Goal: Task Accomplishment & Management: Manage account settings

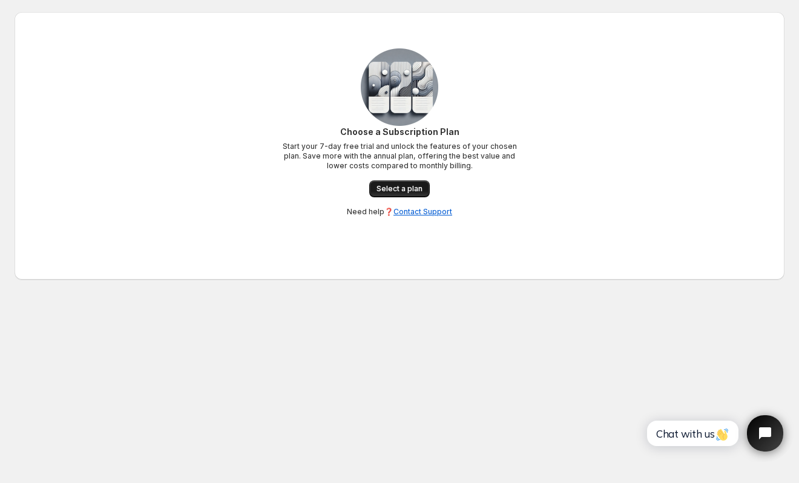
click at [420, 188] on span "Select a plan" at bounding box center [400, 189] width 46 height 10
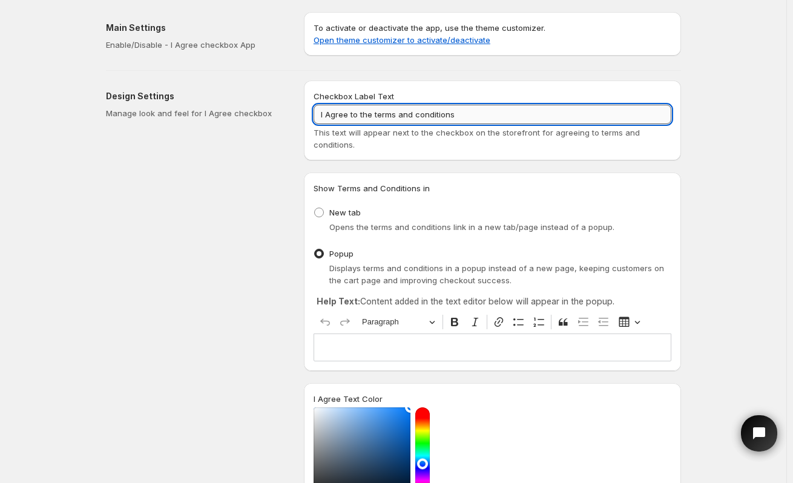
click at [483, 109] on input "I Agree to the terms and conditions" at bounding box center [493, 114] width 358 height 19
type input "I"
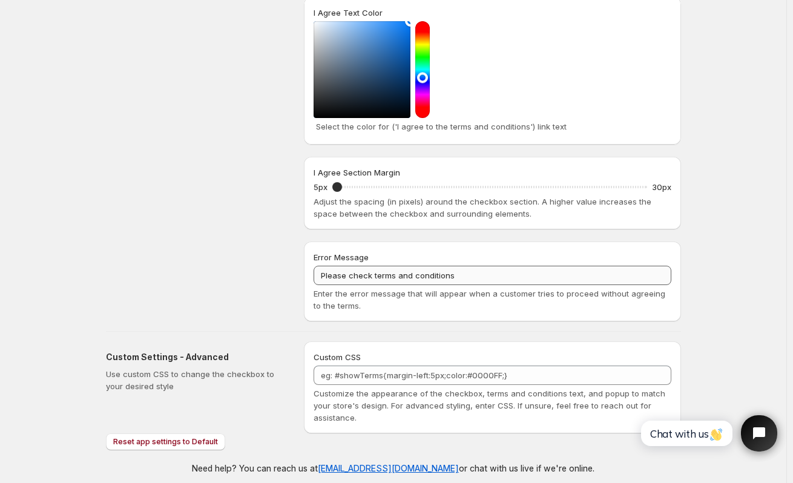
scroll to position [395, 0]
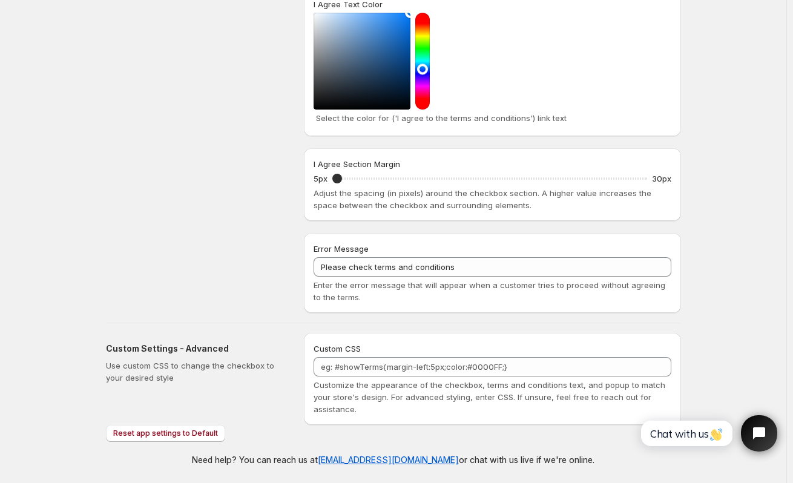
type input "Which location would you like to pick up your order?"
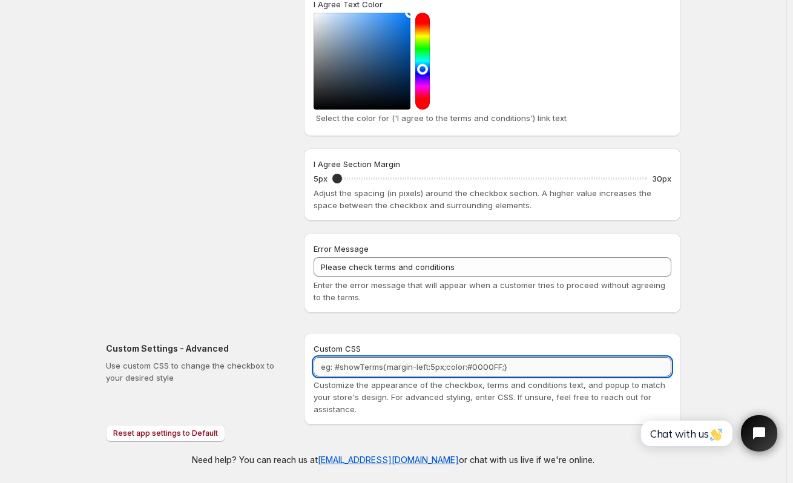
click at [341, 363] on textarea "Custom CSS" at bounding box center [493, 366] width 358 height 19
paste textarea "<!DOCTYPE html> <html lang="en"> <head> <meta charset="UTF-8"> <meta name="view…"
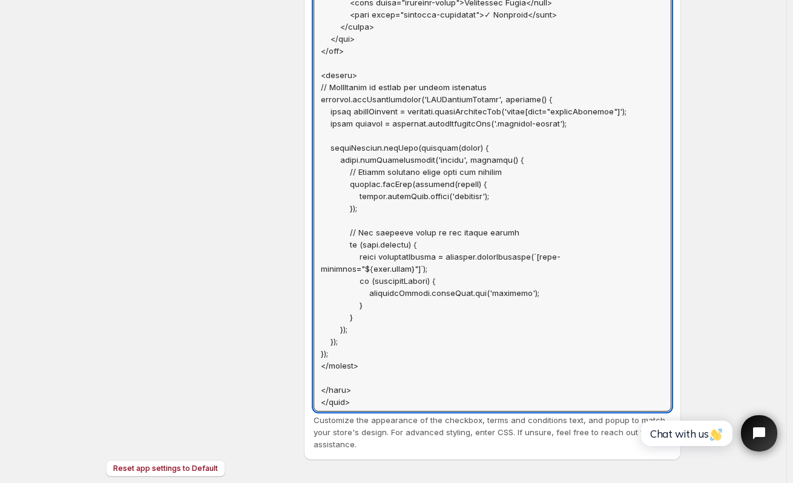
scroll to position [2380, 0]
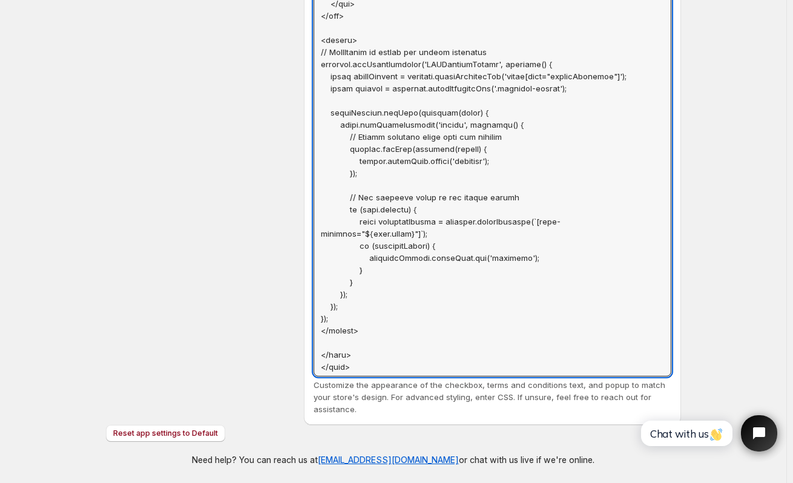
type textarea "<!DOCTYPE html> <html lang="en"> <head> <meta charset="UTF-8"> <meta name="view…"
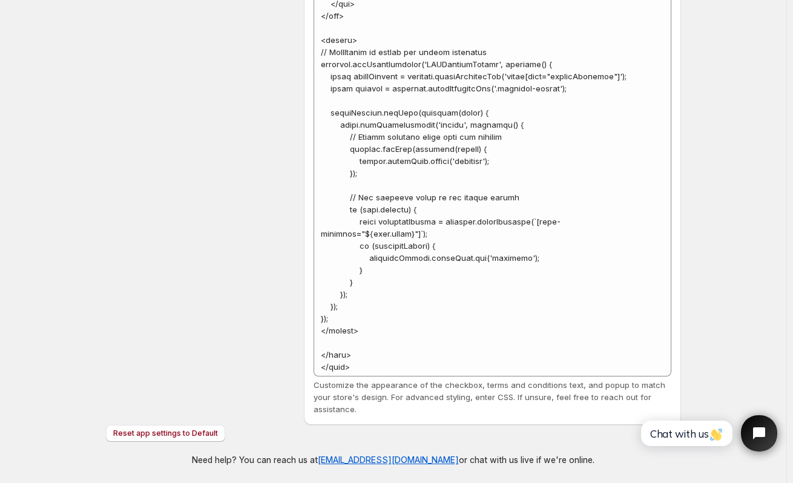
click at [509, 457] on p "Need help? You can reach us at [EMAIL_ADDRESS][DOMAIN_NAME] or chat with us liv…" at bounding box center [393, 460] width 403 height 12
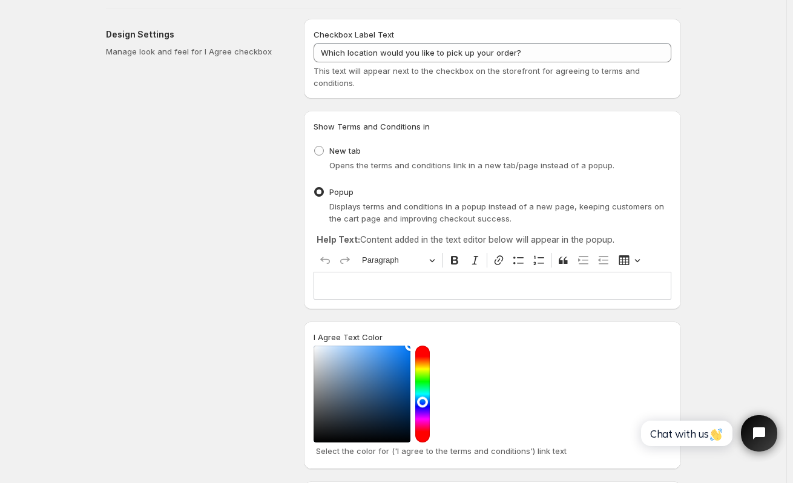
scroll to position [61, 0]
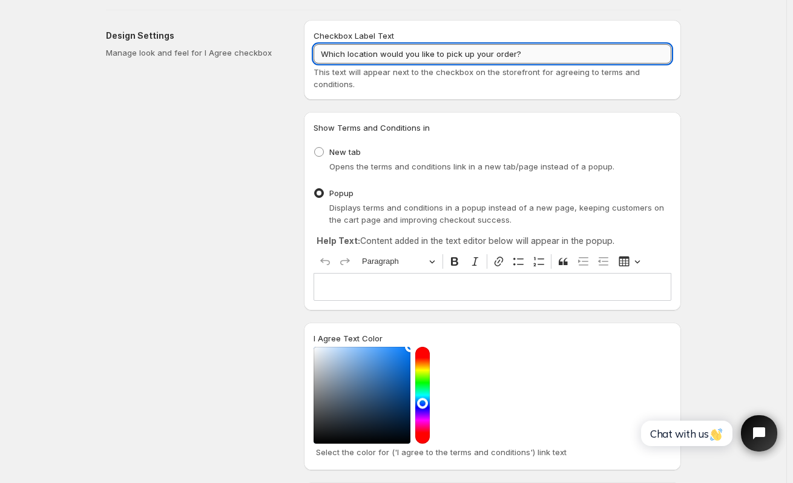
click at [521, 60] on input "Which location would you like to pick up your order?" at bounding box center [493, 53] width 358 height 19
click at [528, 54] on input "Which location would you like to pick up your order?" at bounding box center [493, 53] width 358 height 19
drag, startPoint x: 528, startPoint y: 54, endPoint x: 266, endPoint y: 64, distance: 261.8
click at [266, 64] on div "Design Settings Manage look and feel for I Agree checkbox Checkbox Label Text W…" at bounding box center [388, 328] width 585 height 637
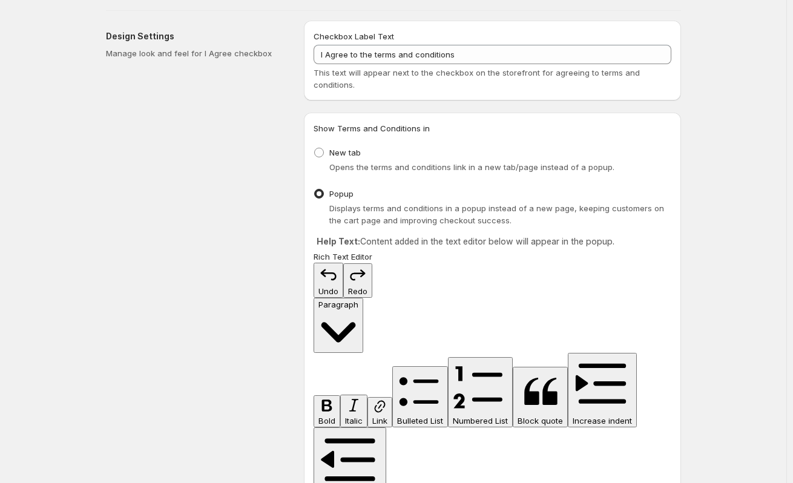
scroll to position [58, 0]
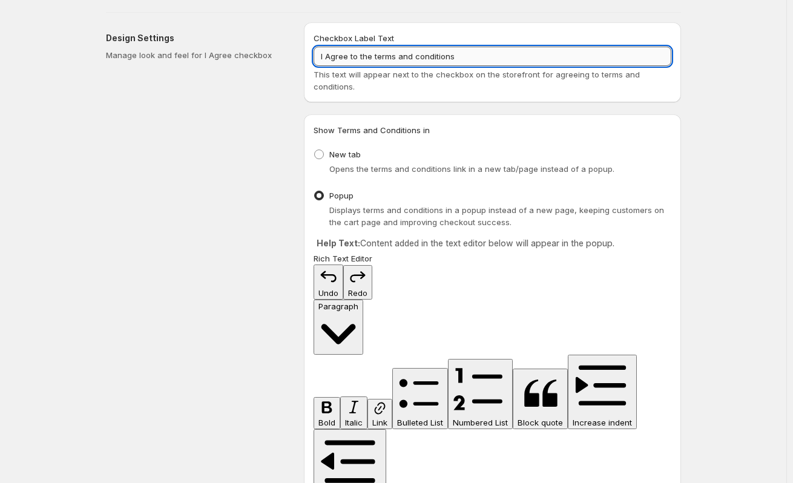
click at [420, 58] on input "I Agree to the terms and conditions" at bounding box center [493, 56] width 358 height 19
click at [470, 60] on input "I Agree to the terms and conditions" at bounding box center [493, 56] width 358 height 19
type input "I"
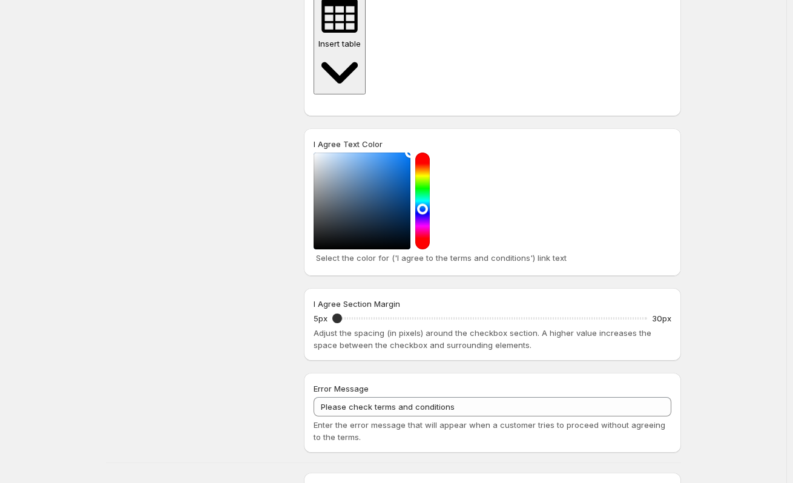
scroll to position [713, 0]
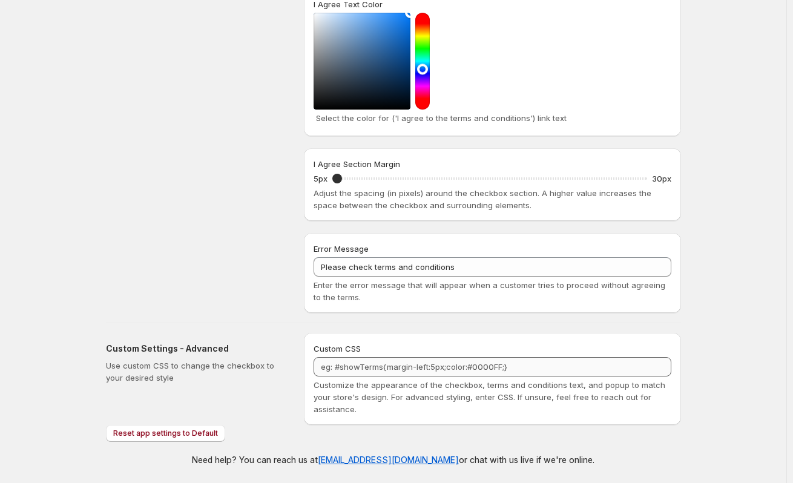
type input "Location for Pickup"
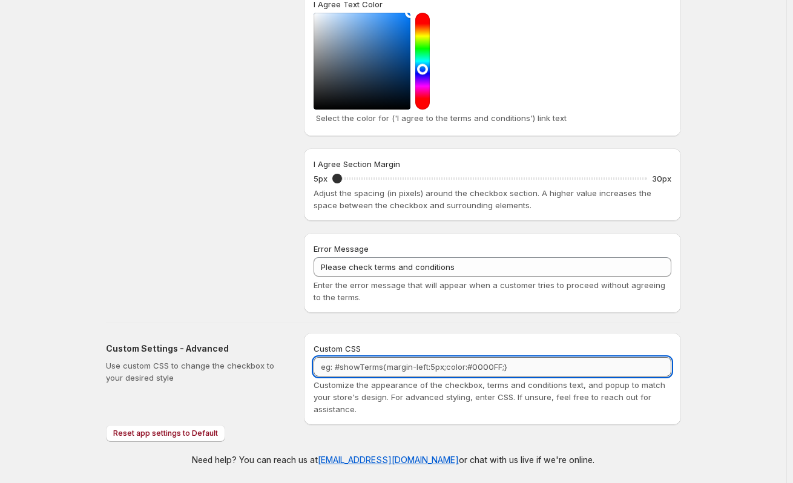
click at [335, 363] on textarea "Custom CSS" at bounding box center [493, 366] width 358 height 19
paste textarea "<!DOCTYPE html> <html lang="en"> <head> <meta charset="UTF-8"> <meta name="view…"
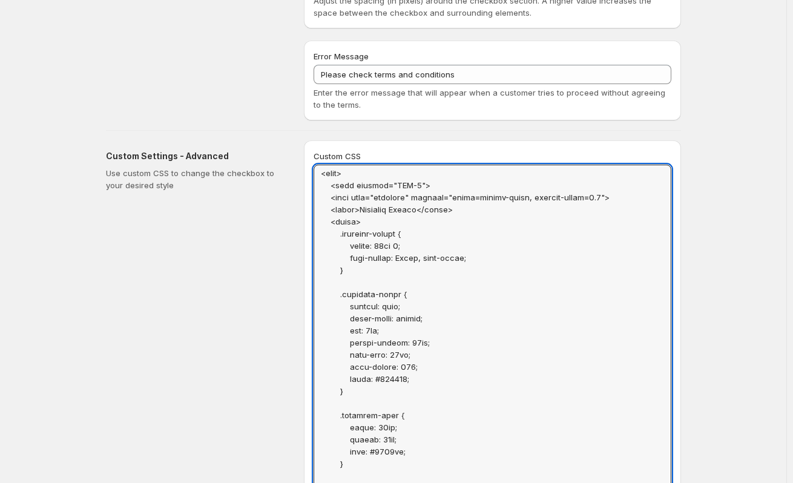
scroll to position [905, 0]
type textarea "<!DOCTYPE html> <html lang="en"> <head> <meta charset="UTF-8"> <meta name="view…"
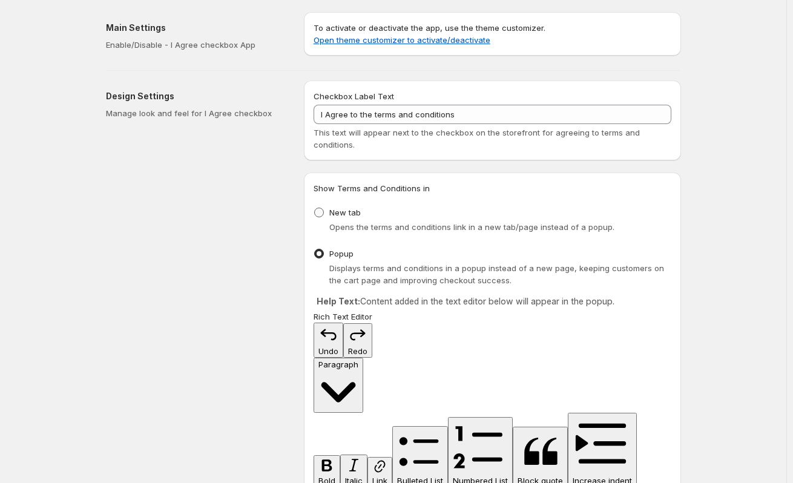
click at [322, 213] on span at bounding box center [319, 213] width 10 height 10
click at [315, 208] on input "New tab" at bounding box center [314, 208] width 1 height 1
radio input "true"
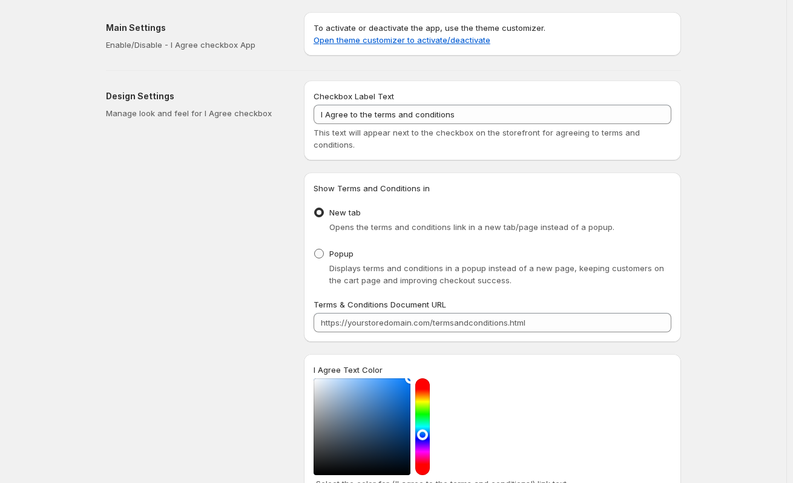
click at [320, 256] on span at bounding box center [319, 254] width 10 height 10
click at [315, 249] on input "Popup" at bounding box center [314, 249] width 1 height 1
radio input "true"
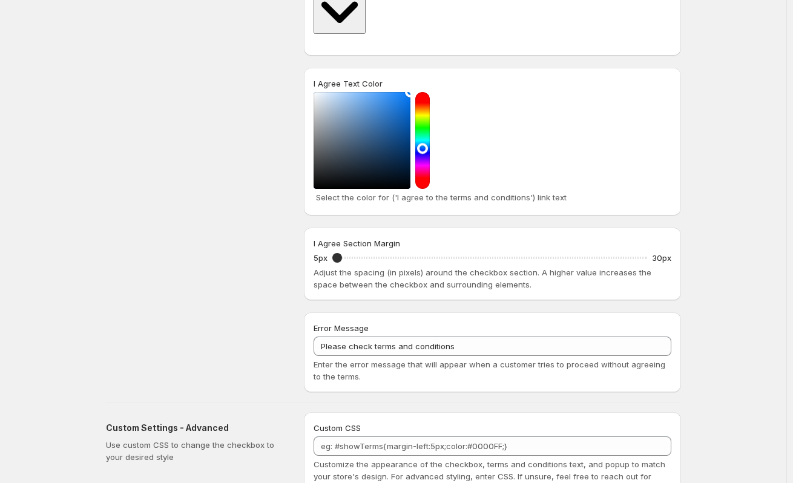
scroll to position [713, 0]
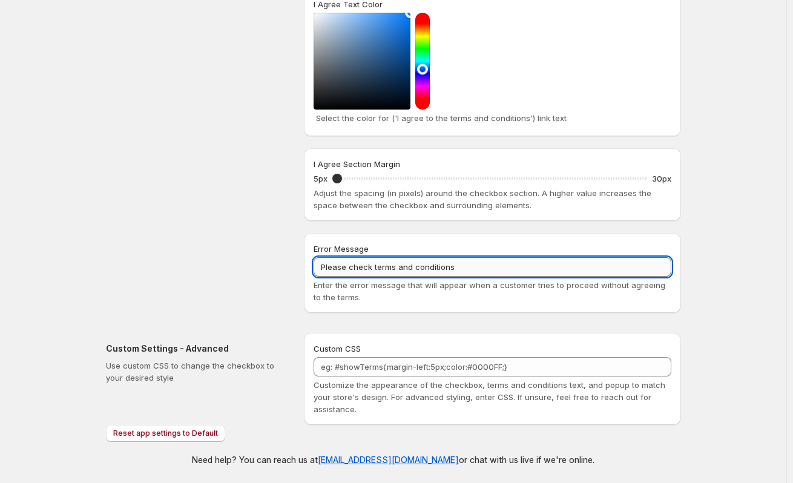
click at [464, 272] on input "Please check terms and conditions" at bounding box center [493, 266] width 358 height 19
type input "P"
type input "Please select your pickup location"
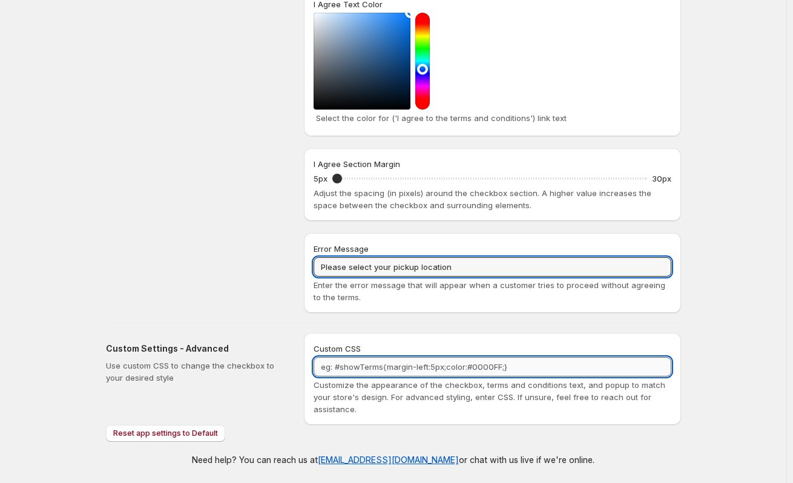
click at [367, 374] on textarea "Custom CSS" at bounding box center [493, 366] width 358 height 19
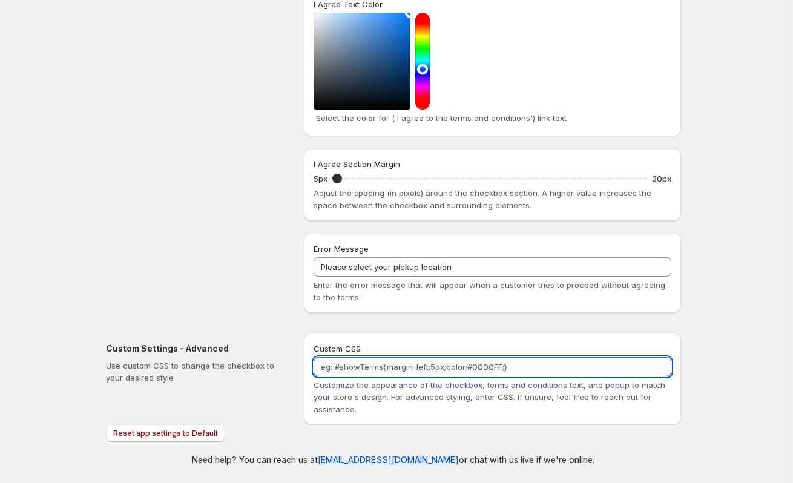
paste textarea "<!DOCTYPE html> <html lang="en"> <head> <meta charset="UTF-8"> <meta name="view…"
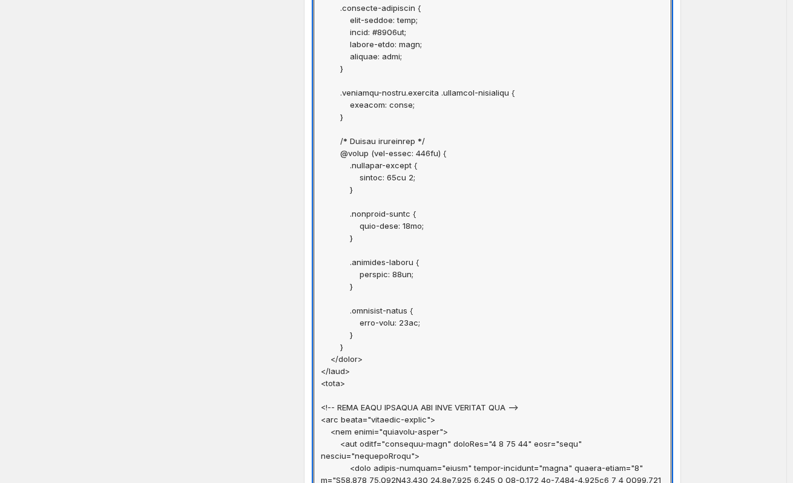
scroll to position [2149, 0]
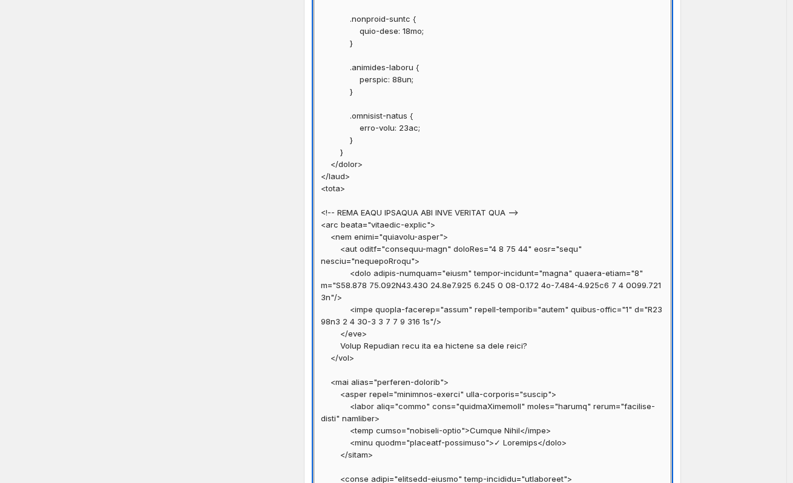
type textarea "<!DOCTYPE html> <html lang="en"> <head> <meta charset="UTF-8"> <meta name="view…"
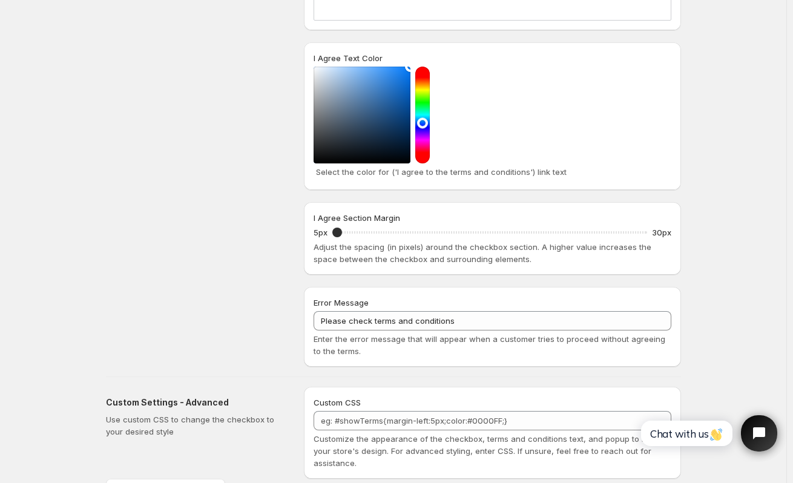
scroll to position [395, 0]
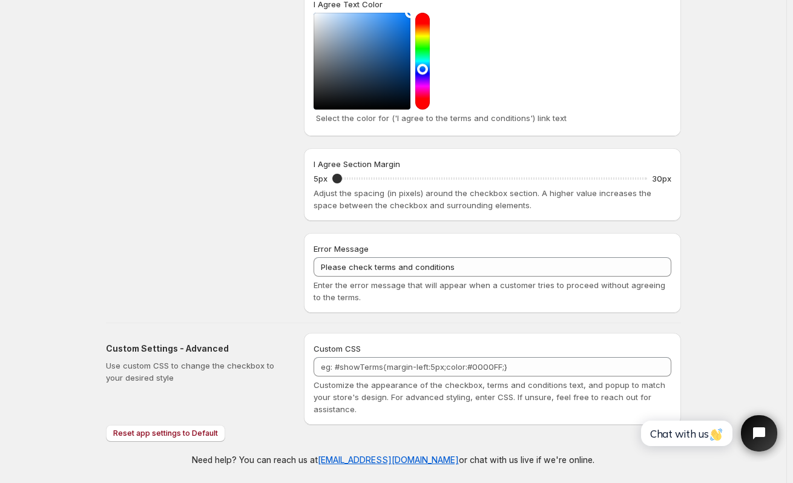
click at [732, 483] on div "Save Discard Main Settings Enable/Disable - I Agree checkbox App To activate or…" at bounding box center [393, 44] width 787 height 878
